Goal: Task Accomplishment & Management: Use online tool/utility

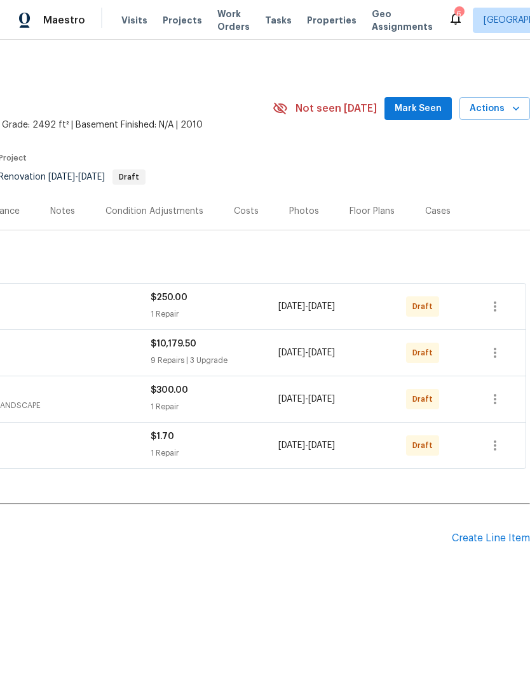
scroll to position [0, 188]
click at [490, 309] on icon "button" at bounding box center [494, 306] width 15 height 15
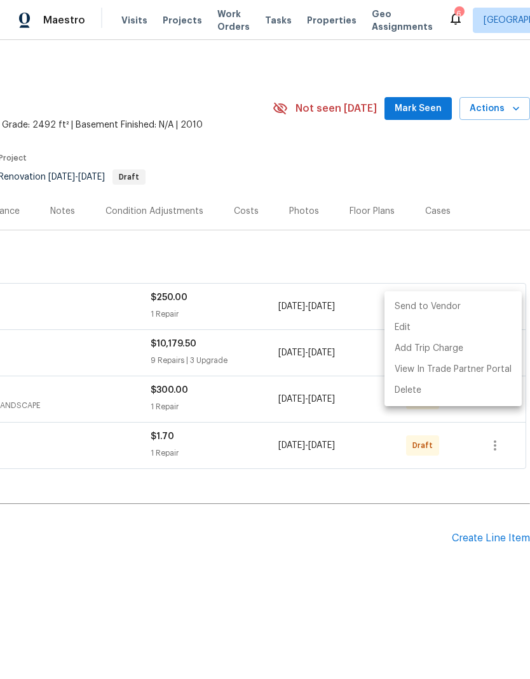
click at [485, 309] on li "Send to Vendor" at bounding box center [452, 307] width 137 height 21
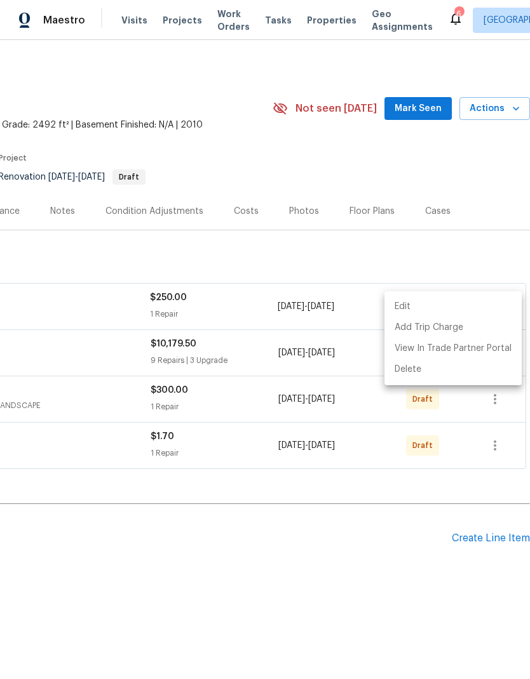
click at [444, 494] on div at bounding box center [265, 339] width 530 height 679
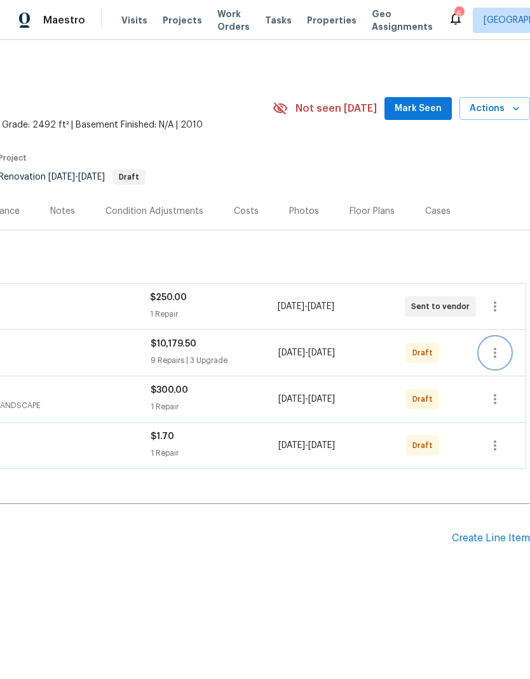
click at [500, 347] on icon "button" at bounding box center [494, 352] width 15 height 15
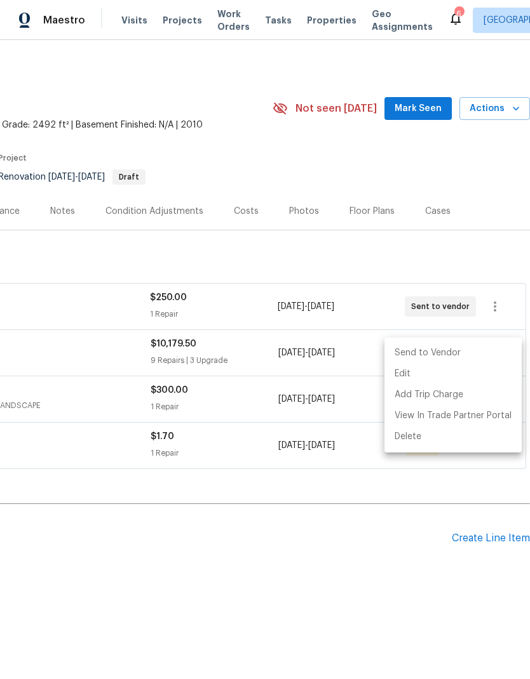
click at [478, 352] on li "Send to Vendor" at bounding box center [452, 353] width 137 height 21
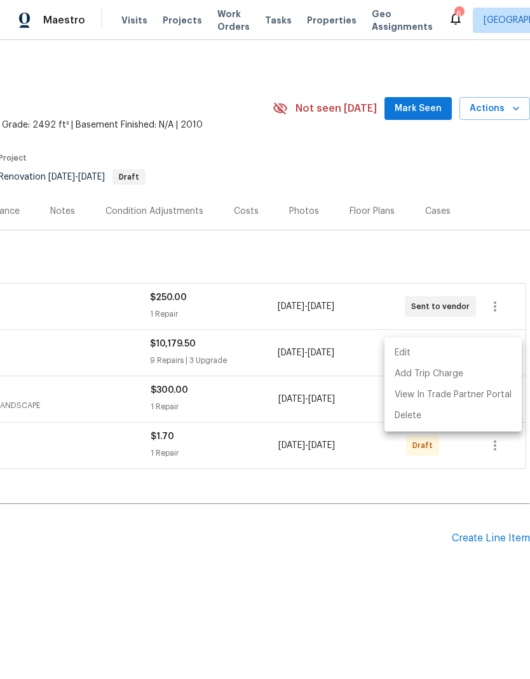
click at [431, 501] on div at bounding box center [265, 339] width 530 height 679
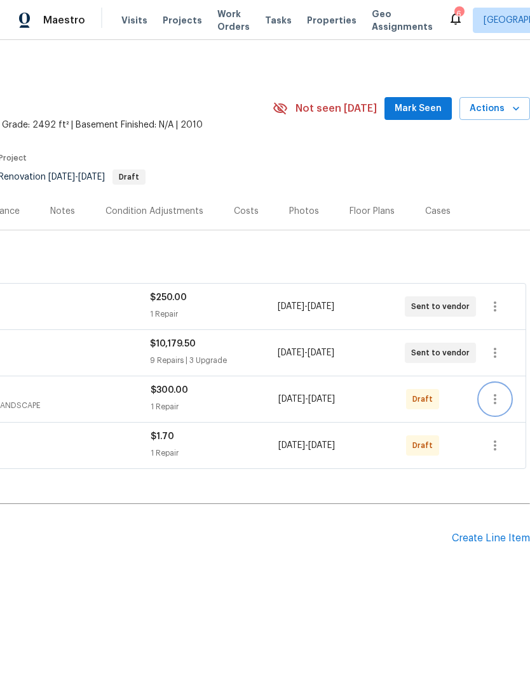
click at [500, 397] on icon "button" at bounding box center [494, 399] width 15 height 15
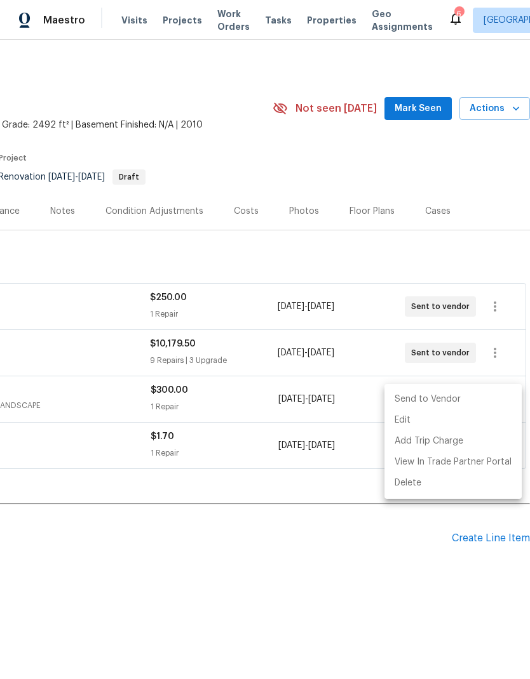
click at [482, 400] on li "Send to Vendor" at bounding box center [452, 399] width 137 height 21
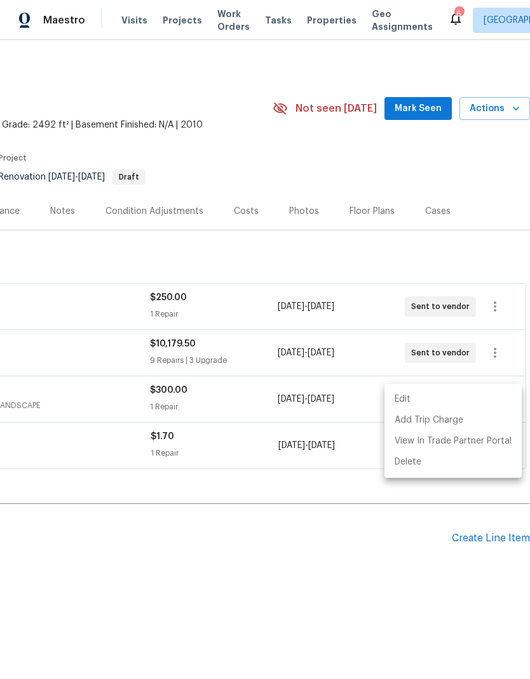
click at [393, 525] on div at bounding box center [265, 339] width 530 height 679
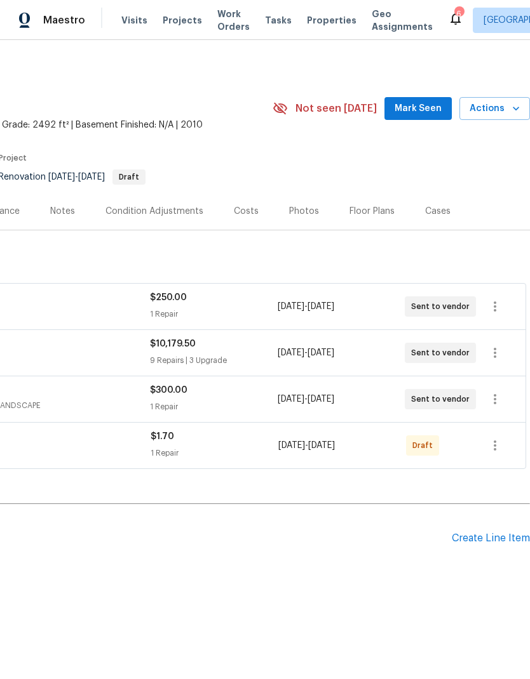
click at [501, 441] on icon "button" at bounding box center [494, 445] width 15 height 15
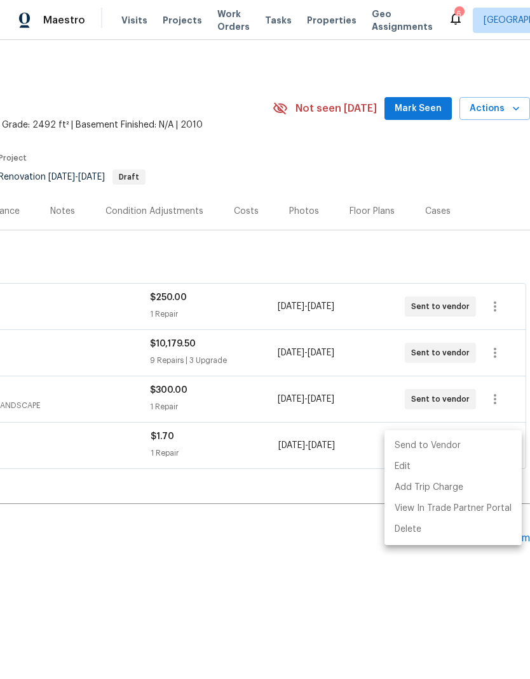
click at [484, 440] on li "Send to Vendor" at bounding box center [452, 446] width 137 height 21
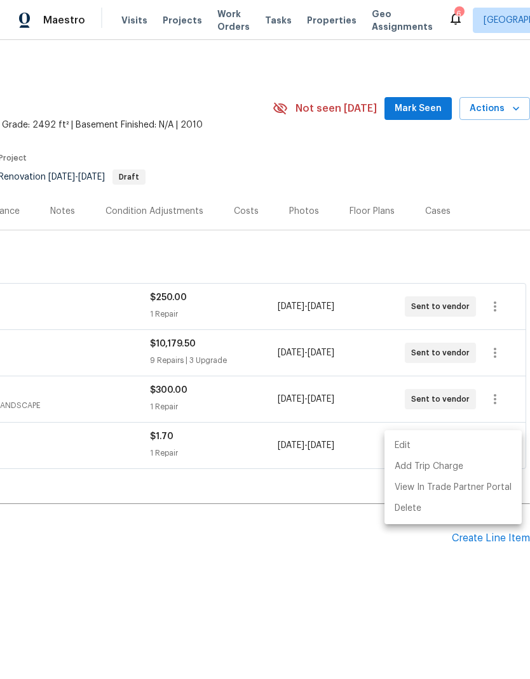
click at [333, 503] on div at bounding box center [265, 339] width 530 height 679
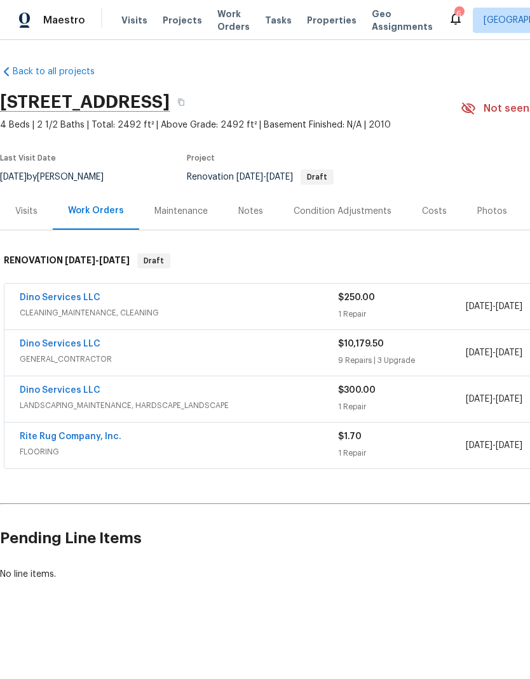
scroll to position [0, 0]
